Goal: Find specific page/section: Find specific page/section

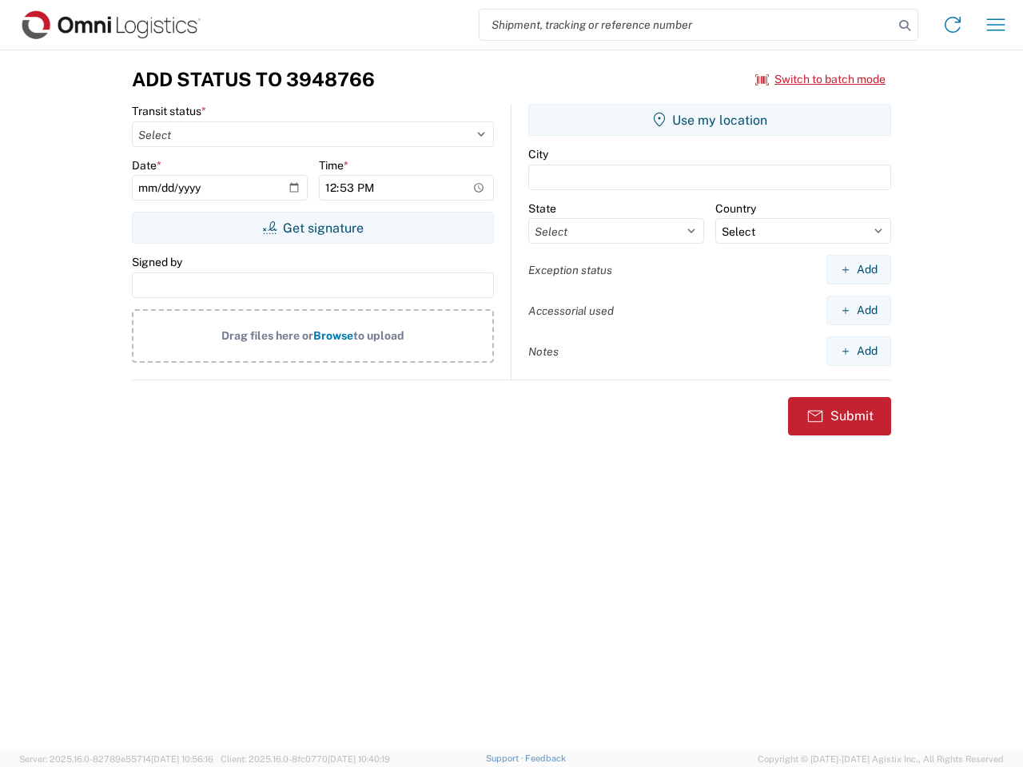
click at [686, 25] on input "search" at bounding box center [686, 25] width 414 height 30
click at [904, 26] on icon at bounding box center [904, 25] width 22 height 22
click at [952, 25] on icon at bounding box center [953, 25] width 26 height 26
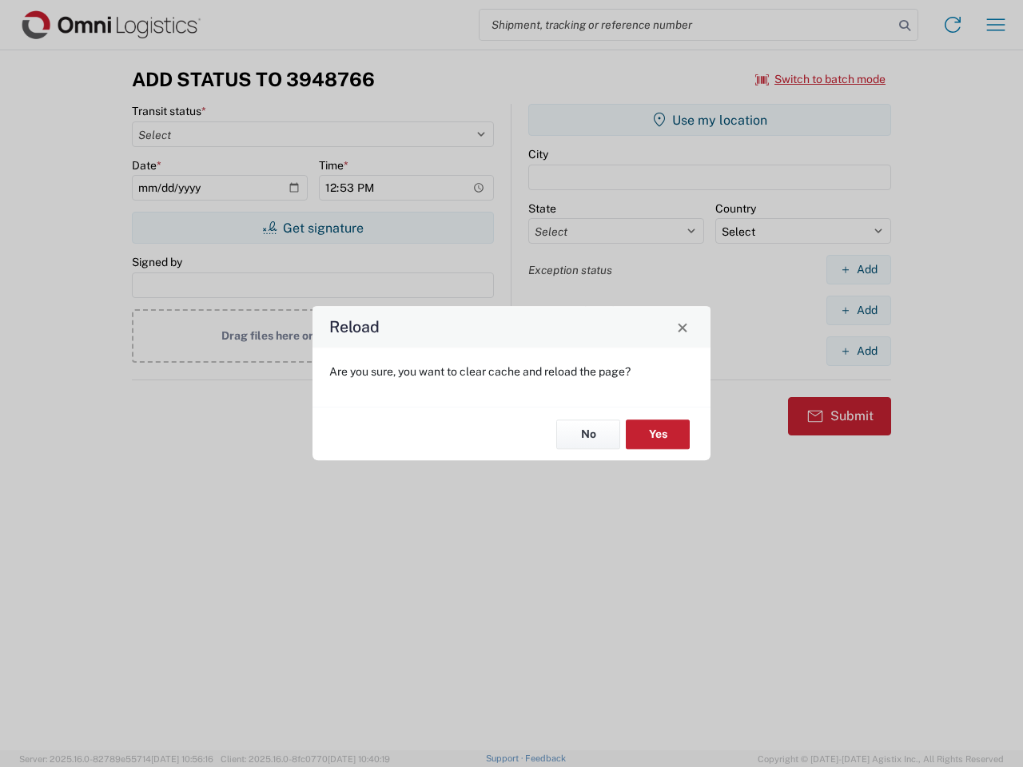
click at [821, 79] on div "Reload Are you sure, you want to clear cache and reload the page? No Yes" at bounding box center [511, 383] width 1023 height 767
click at [312, 228] on div "Reload Are you sure, you want to clear cache and reload the page? No Yes" at bounding box center [511, 383] width 1023 height 767
click at [710, 120] on div "Reload Are you sure, you want to clear cache and reload the page? No Yes" at bounding box center [511, 383] width 1023 height 767
click at [858, 269] on div "Reload Are you sure, you want to clear cache and reload the page? No Yes" at bounding box center [511, 383] width 1023 height 767
click at [858, 310] on div "Reload Are you sure, you want to clear cache and reload the page? No Yes" at bounding box center [511, 383] width 1023 height 767
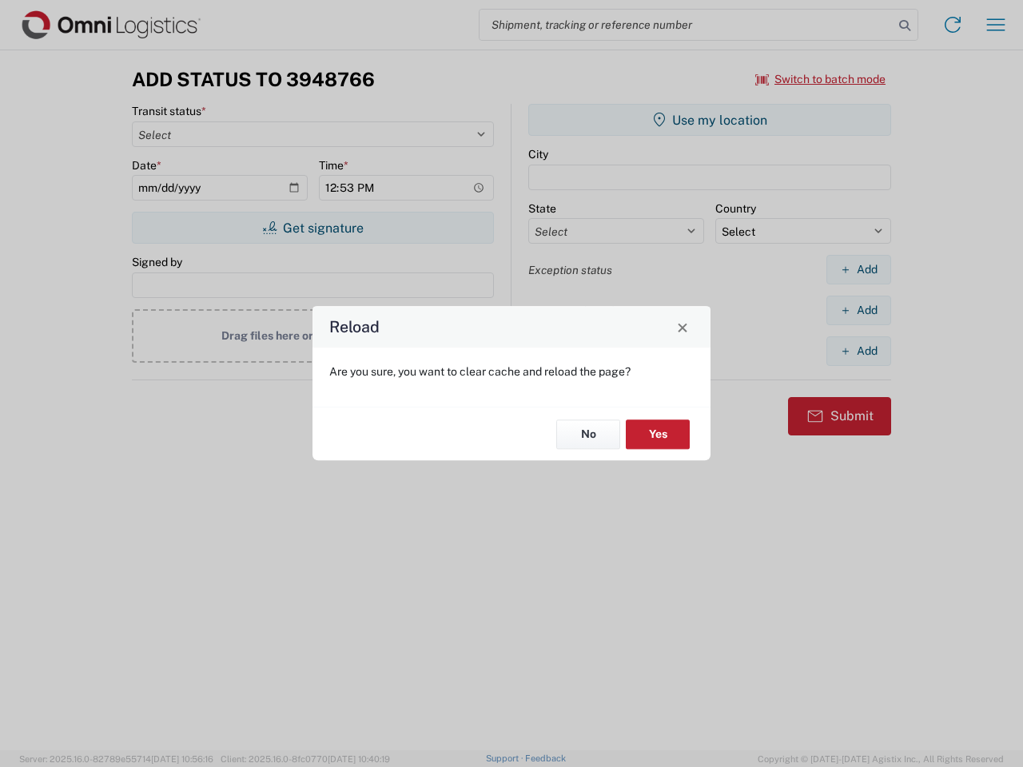
click at [858, 351] on div "Reload Are you sure, you want to clear cache and reload the page? No Yes" at bounding box center [511, 383] width 1023 height 767
